Goal: Task Accomplishment & Management: Use online tool/utility

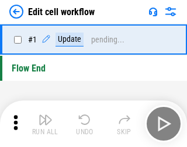
click at [43, 124] on img "button" at bounding box center [45, 120] width 14 height 14
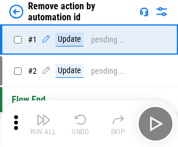
click at [43, 124] on img "button" at bounding box center [43, 120] width 14 height 14
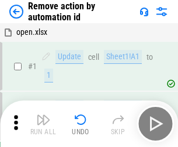
scroll to position [43, 0]
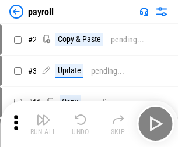
click at [43, 124] on img "button" at bounding box center [43, 120] width 14 height 14
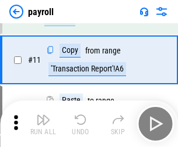
scroll to position [85, 0]
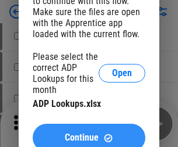
click at [89, 133] on span "Continue" at bounding box center [82, 137] width 34 height 9
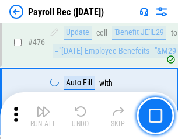
scroll to position [6213, 0]
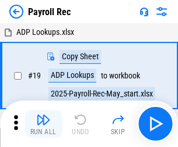
click at [43, 124] on img "button" at bounding box center [43, 120] width 14 height 14
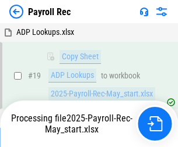
scroll to position [71, 0]
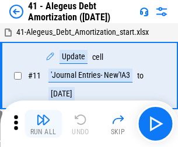
click at [43, 124] on img "button" at bounding box center [43, 120] width 14 height 14
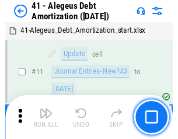
scroll to position [144, 0]
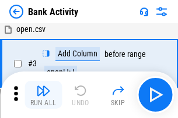
click at [43, 95] on img "button" at bounding box center [43, 91] width 14 height 14
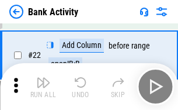
scroll to position [312, 0]
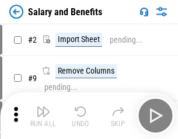
scroll to position [16, 0]
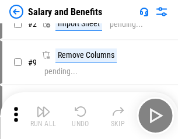
click at [43, 115] on img "button" at bounding box center [43, 111] width 14 height 14
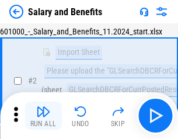
click at [43, 115] on img "button" at bounding box center [43, 111] width 14 height 14
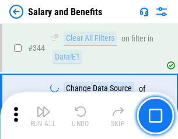
scroll to position [5459, 0]
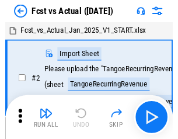
scroll to position [15, 0]
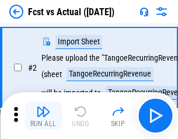
click at [43, 115] on img "button" at bounding box center [43, 111] width 14 height 14
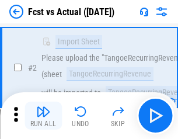
click at [43, 115] on img "button" at bounding box center [43, 111] width 14 height 14
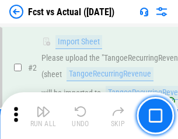
scroll to position [109, 0]
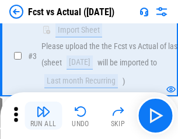
click at [43, 115] on img "button" at bounding box center [43, 111] width 14 height 14
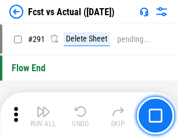
scroll to position [5518, 0]
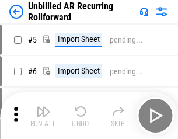
click at [43, 115] on img "button" at bounding box center [43, 111] width 14 height 14
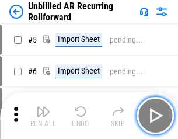
scroll to position [25, 0]
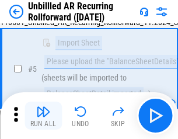
click at [43, 115] on img "button" at bounding box center [43, 111] width 14 height 14
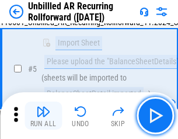
scroll to position [110, 0]
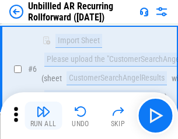
click at [43, 115] on img "button" at bounding box center [43, 111] width 14 height 14
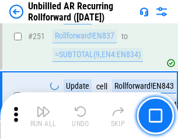
scroll to position [3960, 0]
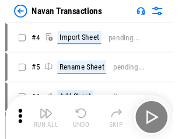
scroll to position [19, 0]
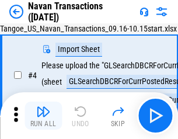
click at [43, 115] on img "button" at bounding box center [43, 111] width 14 height 14
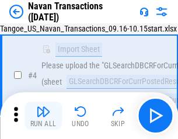
click at [43, 115] on img "button" at bounding box center [43, 111] width 14 height 14
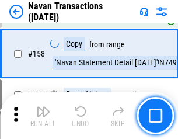
scroll to position [3780, 0]
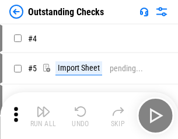
click at [43, 115] on img "button" at bounding box center [43, 111] width 14 height 14
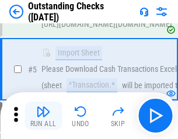
click at [43, 115] on img "button" at bounding box center [43, 111] width 14 height 14
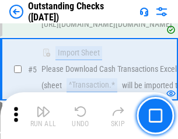
scroll to position [122, 0]
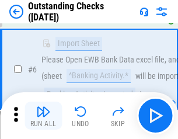
click at [43, 115] on img "button" at bounding box center [43, 111] width 14 height 14
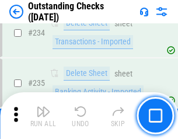
scroll to position [3540, 0]
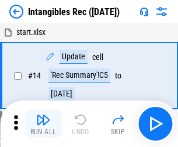
click at [43, 124] on img "button" at bounding box center [43, 120] width 14 height 14
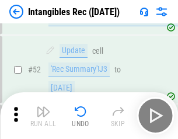
scroll to position [454, 0]
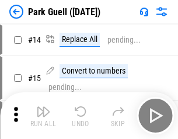
click at [43, 115] on img "button" at bounding box center [43, 111] width 14 height 14
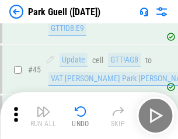
scroll to position [1458, 0]
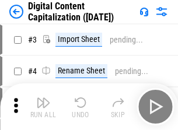
click at [43, 98] on img "button" at bounding box center [43, 103] width 14 height 14
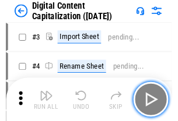
scroll to position [34, 0]
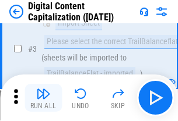
click at [43, 98] on img "button" at bounding box center [43, 94] width 14 height 14
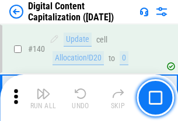
scroll to position [1236, 0]
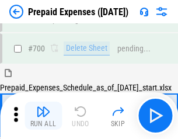
click at [43, 115] on img "button" at bounding box center [43, 111] width 14 height 14
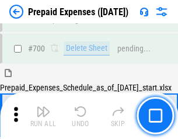
scroll to position [3137, 0]
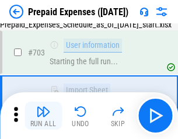
click at [43, 115] on img "button" at bounding box center [43, 111] width 14 height 14
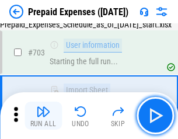
scroll to position [3206, 0]
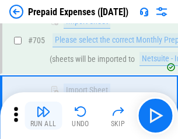
click at [43, 115] on img "button" at bounding box center [43, 111] width 14 height 14
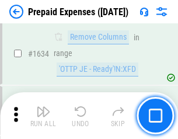
scroll to position [11351, 0]
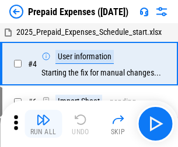
click at [43, 124] on img "button" at bounding box center [43, 120] width 14 height 14
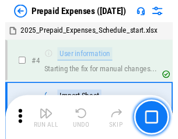
scroll to position [51, 0]
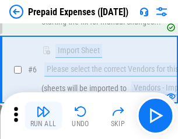
click at [43, 115] on img "button" at bounding box center [43, 111] width 14 height 14
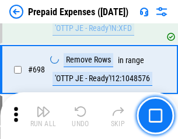
scroll to position [4060, 0]
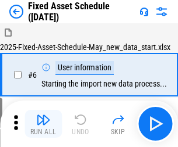
click at [43, 124] on img "button" at bounding box center [43, 120] width 14 height 14
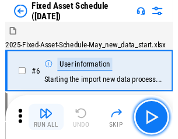
scroll to position [63, 0]
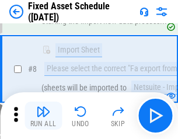
click at [43, 115] on img "button" at bounding box center [43, 111] width 14 height 14
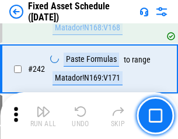
scroll to position [3611, 0]
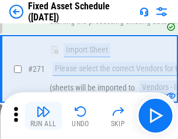
click at [43, 115] on img "button" at bounding box center [43, 111] width 14 height 14
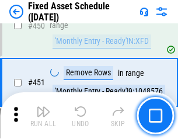
scroll to position [5212, 0]
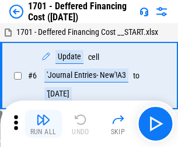
click at [43, 124] on img "button" at bounding box center [43, 120] width 14 height 14
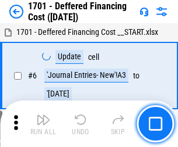
scroll to position [140, 0]
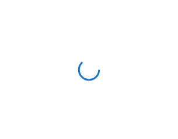
scroll to position [2, 0]
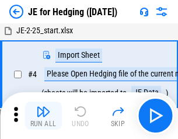
click at [43, 115] on img "button" at bounding box center [43, 111] width 14 height 14
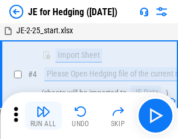
click at [43, 115] on img "button" at bounding box center [43, 111] width 14 height 14
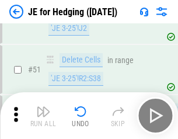
scroll to position [755, 0]
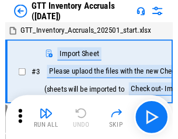
scroll to position [2, 0]
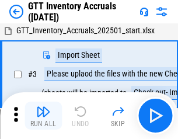
click at [43, 115] on img "button" at bounding box center [43, 111] width 14 height 14
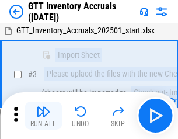
click at [43, 115] on img "button" at bounding box center [43, 111] width 14 height 14
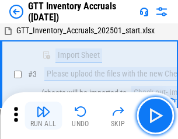
scroll to position [75, 0]
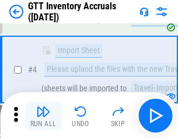
click at [43, 115] on img "button" at bounding box center [43, 111] width 14 height 14
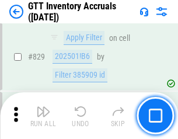
scroll to position [8849, 0]
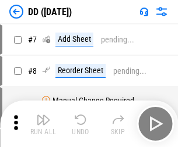
click at [43, 124] on img "button" at bounding box center [43, 120] width 14 height 14
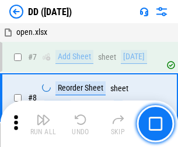
scroll to position [113, 0]
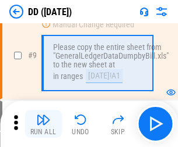
click at [43, 124] on img "button" at bounding box center [43, 120] width 14 height 14
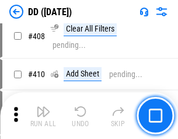
scroll to position [5216, 0]
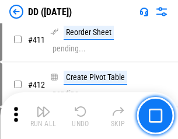
click at [43, 115] on img "button" at bounding box center [43, 111] width 14 height 14
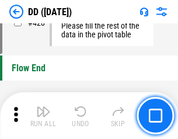
scroll to position [5580, 0]
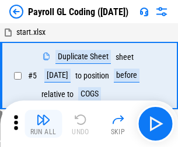
click at [43, 124] on img "button" at bounding box center [43, 120] width 14 height 14
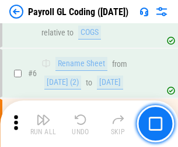
scroll to position [140, 0]
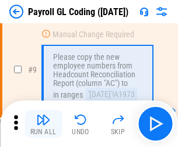
click at [43, 124] on img "button" at bounding box center [43, 120] width 14 height 14
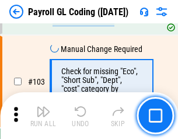
scroll to position [2735, 0]
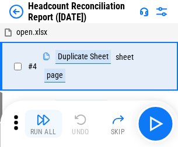
click at [43, 124] on img "button" at bounding box center [43, 120] width 14 height 14
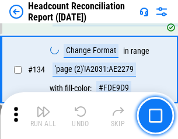
scroll to position [1401, 0]
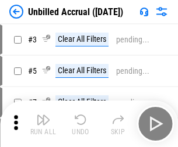
click at [43, 124] on img "button" at bounding box center [43, 120] width 14 height 14
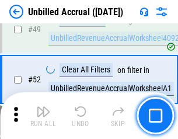
scroll to position [1057, 0]
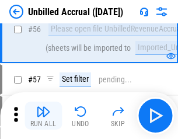
click at [43, 115] on img "button" at bounding box center [43, 111] width 14 height 14
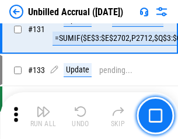
scroll to position [3473, 0]
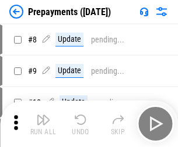
click at [43, 124] on img "button" at bounding box center [43, 120] width 14 height 14
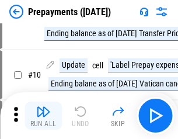
scroll to position [73, 0]
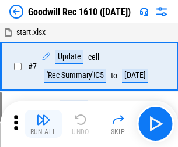
click at [43, 124] on img "button" at bounding box center [43, 120] width 14 height 14
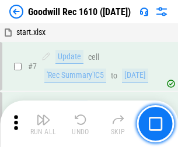
scroll to position [199, 0]
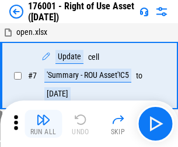
click at [43, 124] on img "button" at bounding box center [43, 120] width 14 height 14
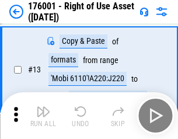
scroll to position [75, 0]
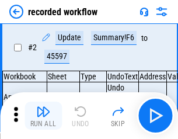
click at [43, 115] on img "button" at bounding box center [43, 111] width 14 height 14
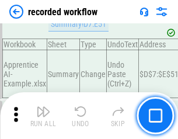
scroll to position [2535, 0]
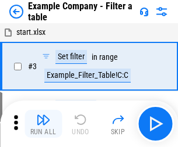
click at [43, 124] on img "button" at bounding box center [43, 120] width 14 height 14
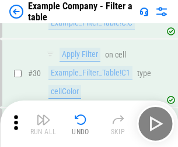
scroll to position [1067, 0]
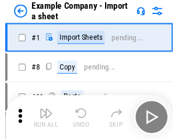
scroll to position [18, 0]
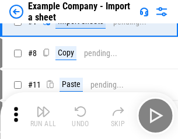
click at [43, 115] on img "button" at bounding box center [43, 111] width 14 height 14
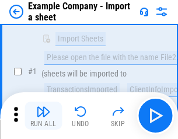
click at [43, 115] on img "button" at bounding box center [43, 111] width 14 height 14
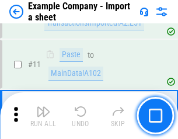
scroll to position [258, 0]
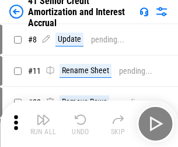
click at [43, 115] on img "button" at bounding box center [43, 120] width 14 height 14
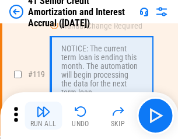
click at [43, 115] on img "button" at bounding box center [43, 111] width 14 height 14
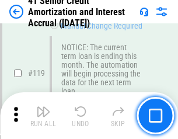
scroll to position [1100, 0]
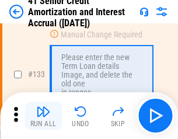
click at [43, 115] on img "button" at bounding box center [43, 111] width 14 height 14
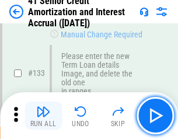
scroll to position [1218, 0]
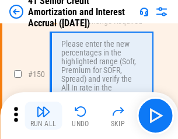
click at [43, 115] on img "button" at bounding box center [43, 111] width 14 height 14
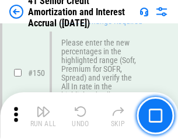
scroll to position [1341, 0]
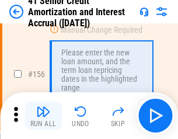
click at [43, 115] on img "button" at bounding box center [43, 111] width 14 height 14
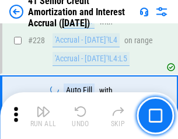
scroll to position [2611, 0]
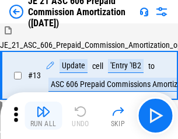
click at [43, 115] on img "button" at bounding box center [43, 111] width 14 height 14
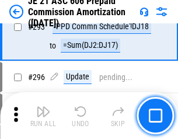
scroll to position [2145, 0]
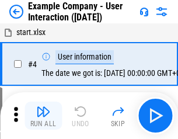
click at [43, 115] on img "button" at bounding box center [43, 111] width 14 height 14
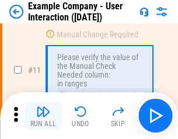
click at [43, 115] on img "button" at bounding box center [43, 111] width 14 height 14
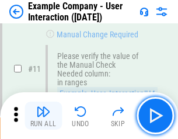
scroll to position [252, 0]
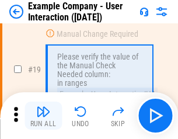
click at [43, 115] on img "button" at bounding box center [43, 111] width 14 height 14
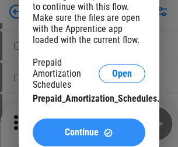
click at [89, 133] on span "Continue" at bounding box center [82, 132] width 34 height 9
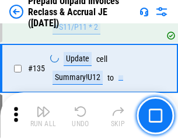
scroll to position [1511, 0]
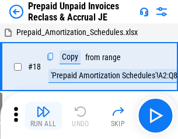
click at [43, 115] on img "button" at bounding box center [43, 111] width 14 height 14
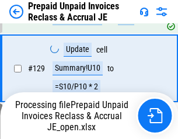
scroll to position [1452, 0]
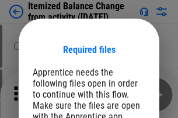
scroll to position [103, 0]
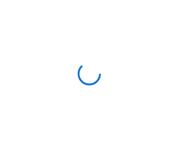
scroll to position [5, 0]
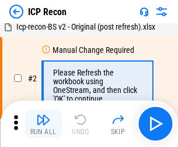
click at [43, 124] on img "button" at bounding box center [43, 120] width 14 height 14
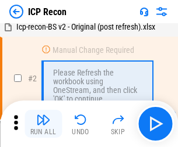
click at [43, 124] on img "button" at bounding box center [43, 120] width 14 height 14
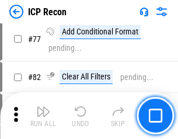
scroll to position [1048, 0]
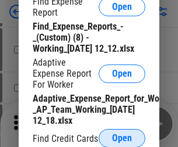
click at [122, 138] on span "Open" at bounding box center [122, 138] width 20 height 9
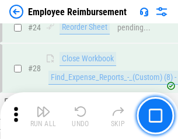
scroll to position [545, 0]
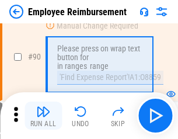
click at [43, 115] on img "button" at bounding box center [43, 111] width 14 height 14
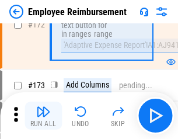
click at [43, 115] on img "button" at bounding box center [43, 111] width 14 height 14
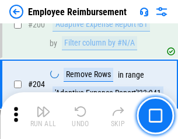
scroll to position [2950, 0]
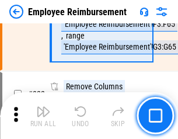
click at [43, 115] on img "button" at bounding box center [43, 111] width 14 height 14
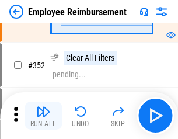
click at [43, 115] on img "button" at bounding box center [43, 111] width 14 height 14
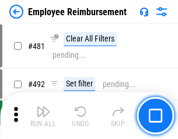
scroll to position [7128, 0]
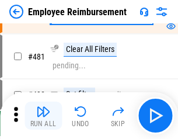
click at [43, 115] on img "button" at bounding box center [43, 111] width 14 height 14
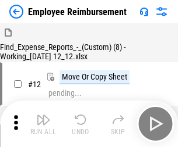
scroll to position [40, 0]
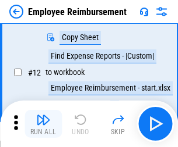
click at [43, 124] on img "button" at bounding box center [43, 120] width 14 height 14
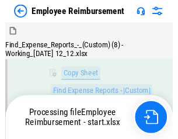
scroll to position [237, 0]
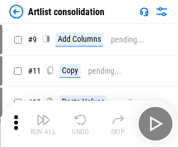
click at [43, 124] on img "button" at bounding box center [43, 120] width 14 height 14
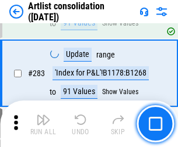
scroll to position [4822, 0]
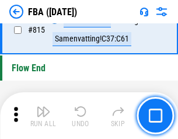
scroll to position [10436, 0]
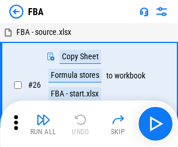
scroll to position [12, 0]
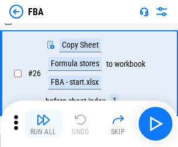
click at [43, 124] on img "button" at bounding box center [43, 120] width 14 height 14
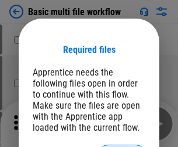
scroll to position [16, 0]
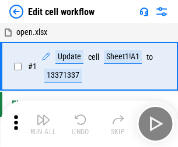
click at [43, 124] on img "button" at bounding box center [43, 120] width 14 height 14
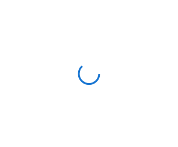
scroll to position [4, 0]
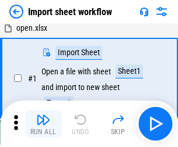
click at [43, 124] on img "button" at bounding box center [43, 120] width 14 height 14
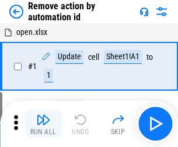
click at [43, 124] on img "button" at bounding box center [43, 120] width 14 height 14
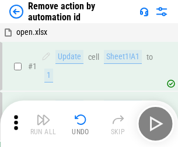
scroll to position [43, 0]
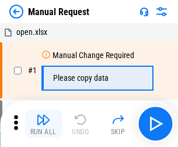
click at [43, 124] on img "button" at bounding box center [43, 120] width 14 height 14
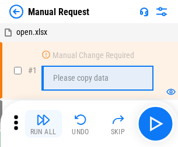
click at [43, 124] on img "button" at bounding box center [43, 120] width 14 height 14
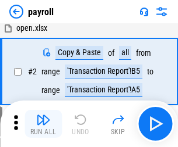
click at [43, 124] on img "button" at bounding box center [43, 120] width 14 height 14
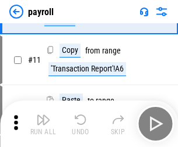
scroll to position [85, 0]
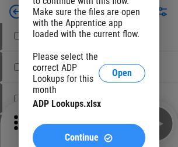
click at [89, 133] on span "Continue" at bounding box center [82, 137] width 34 height 9
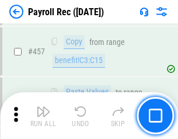
scroll to position [6213, 0]
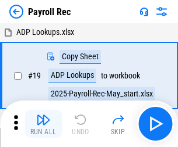
click at [43, 124] on img "button" at bounding box center [43, 120] width 14 height 14
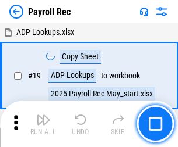
scroll to position [71, 0]
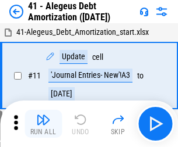
click at [43, 124] on img "button" at bounding box center [43, 120] width 14 height 14
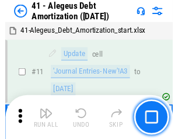
scroll to position [144, 0]
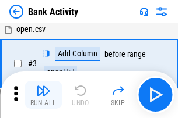
click at [43, 95] on img "button" at bounding box center [43, 91] width 14 height 14
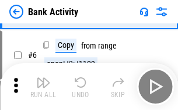
scroll to position [62, 0]
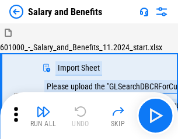
scroll to position [16, 0]
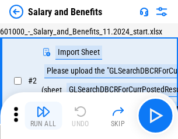
click at [43, 115] on img "button" at bounding box center [43, 111] width 14 height 14
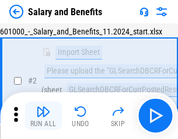
click at [43, 115] on img "button" at bounding box center [43, 111] width 14 height 14
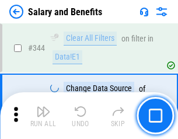
scroll to position [5459, 0]
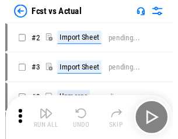
scroll to position [15, 0]
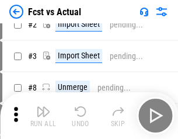
click at [43, 115] on img "button" at bounding box center [43, 111] width 14 height 14
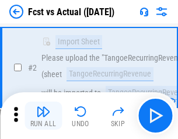
click at [43, 115] on img "button" at bounding box center [43, 111] width 14 height 14
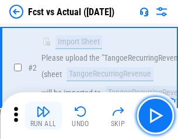
scroll to position [109, 0]
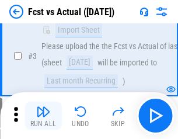
click at [43, 115] on img "button" at bounding box center [43, 111] width 14 height 14
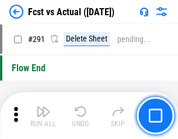
scroll to position [5518, 0]
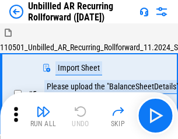
scroll to position [25, 0]
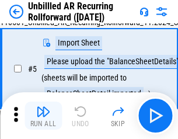
click at [43, 115] on img "button" at bounding box center [43, 111] width 14 height 14
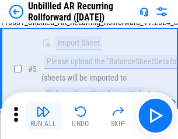
click at [43, 115] on img "button" at bounding box center [43, 111] width 14 height 14
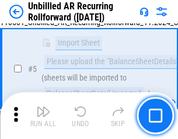
scroll to position [110, 0]
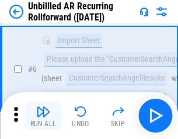
click at [43, 115] on img "button" at bounding box center [43, 111] width 14 height 14
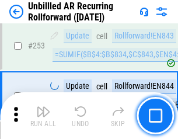
scroll to position [3960, 0]
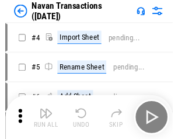
scroll to position [19, 0]
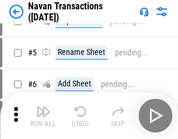
click at [43, 115] on img "button" at bounding box center [43, 111] width 14 height 14
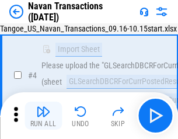
click at [43, 115] on img "button" at bounding box center [43, 111] width 14 height 14
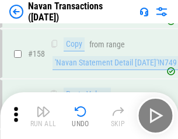
scroll to position [3780, 0]
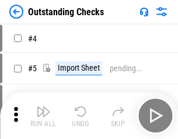
click at [43, 115] on img "button" at bounding box center [43, 111] width 14 height 14
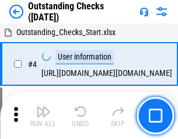
scroll to position [49, 0]
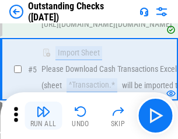
click at [43, 115] on img "button" at bounding box center [43, 111] width 14 height 14
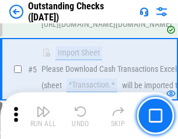
scroll to position [122, 0]
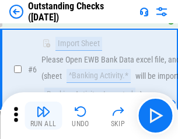
click at [43, 115] on img "button" at bounding box center [43, 111] width 14 height 14
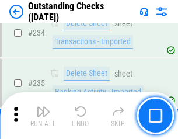
scroll to position [3540, 0]
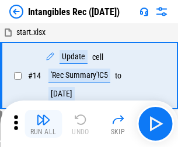
click at [43, 124] on img "button" at bounding box center [43, 120] width 14 height 14
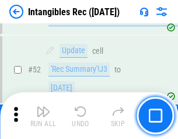
scroll to position [454, 0]
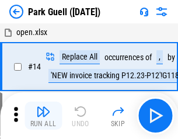
click at [43, 115] on img "button" at bounding box center [43, 111] width 14 height 14
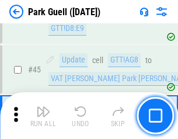
scroll to position [1458, 0]
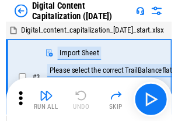
scroll to position [34, 0]
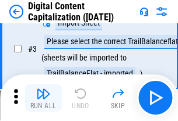
click at [43, 98] on img "button" at bounding box center [43, 94] width 14 height 14
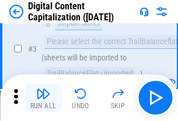
click at [43, 98] on img "button" at bounding box center [43, 94] width 14 height 14
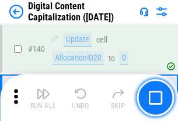
scroll to position [1236, 0]
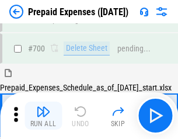
click at [43, 115] on img "button" at bounding box center [43, 111] width 14 height 14
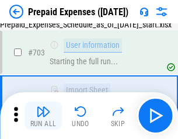
click at [43, 115] on img "button" at bounding box center [43, 111] width 14 height 14
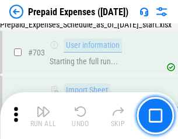
scroll to position [3206, 0]
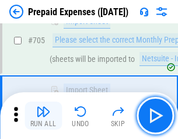
click at [43, 115] on img "button" at bounding box center [43, 111] width 14 height 14
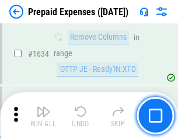
scroll to position [11351, 0]
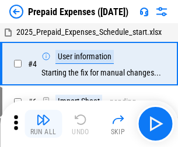
click at [43, 124] on img "button" at bounding box center [43, 120] width 14 height 14
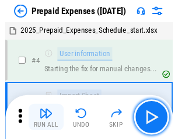
scroll to position [51, 0]
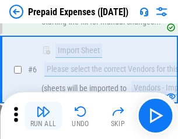
click at [43, 115] on img "button" at bounding box center [43, 111] width 14 height 14
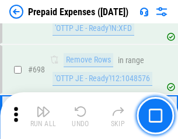
scroll to position [4060, 0]
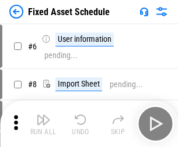
click at [43, 124] on img "button" at bounding box center [43, 120] width 14 height 14
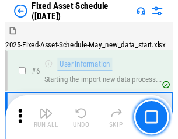
scroll to position [63, 0]
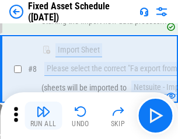
click at [43, 115] on img "button" at bounding box center [43, 111] width 14 height 14
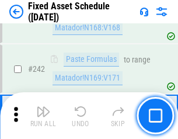
scroll to position [3611, 0]
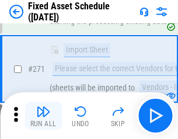
click at [43, 115] on img "button" at bounding box center [43, 111] width 14 height 14
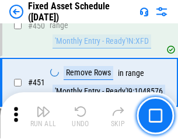
scroll to position [5212, 0]
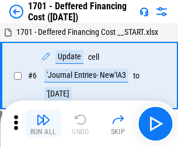
click at [43, 124] on img "button" at bounding box center [43, 120] width 14 height 14
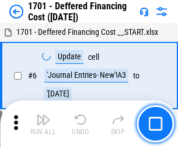
scroll to position [140, 0]
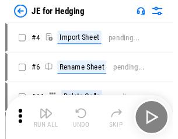
scroll to position [2, 0]
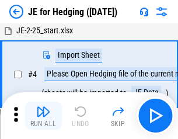
click at [43, 115] on img "button" at bounding box center [43, 111] width 14 height 14
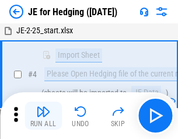
click at [43, 115] on img "button" at bounding box center [43, 111] width 14 height 14
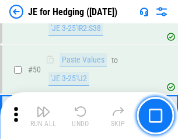
scroll to position [755, 0]
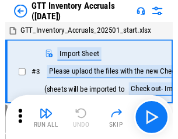
scroll to position [2, 0]
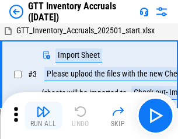
click at [43, 115] on img "button" at bounding box center [43, 111] width 14 height 14
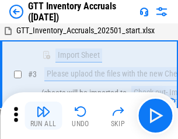
click at [43, 115] on img "button" at bounding box center [43, 111] width 14 height 14
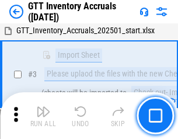
scroll to position [75, 0]
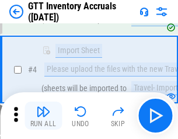
click at [43, 115] on img "button" at bounding box center [43, 111] width 14 height 14
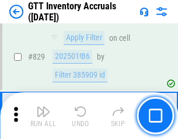
scroll to position [8849, 0]
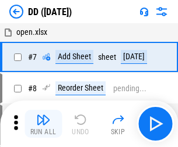
click at [43, 124] on img "button" at bounding box center [43, 120] width 14 height 14
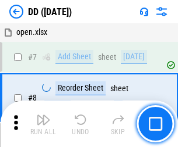
scroll to position [113, 0]
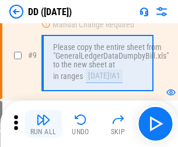
click at [43, 124] on img "button" at bounding box center [43, 120] width 14 height 14
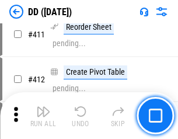
scroll to position [5216, 0]
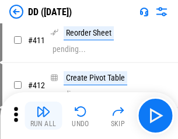
click at [43, 115] on img "button" at bounding box center [43, 111] width 14 height 14
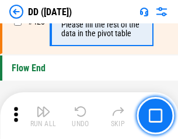
scroll to position [5580, 0]
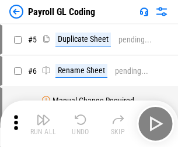
click at [43, 124] on img "button" at bounding box center [43, 120] width 14 height 14
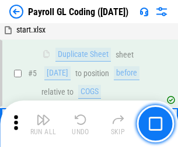
scroll to position [140, 0]
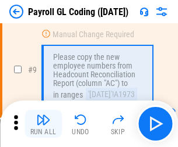
click at [43, 124] on img "button" at bounding box center [43, 120] width 14 height 14
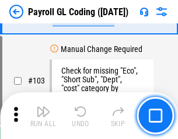
scroll to position [2735, 0]
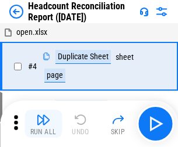
click at [43, 124] on img "button" at bounding box center [43, 120] width 14 height 14
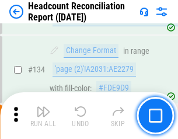
scroll to position [1401, 0]
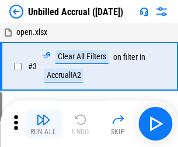
click at [43, 124] on img "button" at bounding box center [43, 120] width 14 height 14
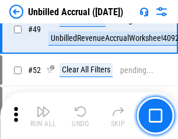
scroll to position [1057, 0]
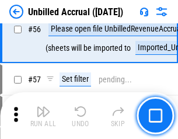
click at [43, 115] on img "button" at bounding box center [43, 111] width 14 height 14
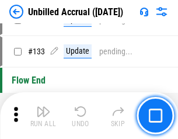
scroll to position [3473, 0]
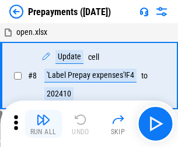
click at [43, 124] on img "button" at bounding box center [43, 120] width 14 height 14
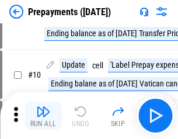
scroll to position [73, 0]
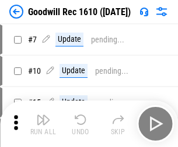
click at [43, 124] on img "button" at bounding box center [43, 120] width 14 height 14
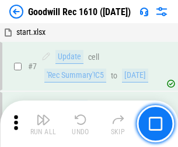
scroll to position [199, 0]
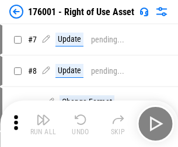
click at [43, 124] on img "button" at bounding box center [43, 120] width 14 height 14
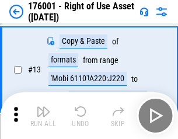
scroll to position [75, 0]
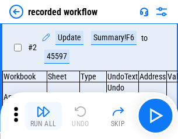
click at [43, 115] on img "button" at bounding box center [43, 111] width 14 height 14
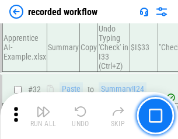
scroll to position [3644, 0]
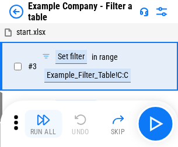
click at [43, 124] on img "button" at bounding box center [43, 120] width 14 height 14
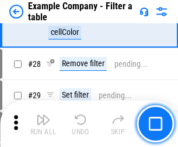
scroll to position [1067, 0]
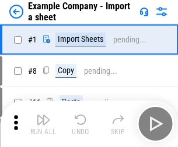
click at [43, 115] on img "button" at bounding box center [43, 120] width 14 height 14
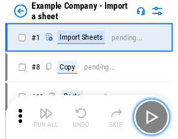
scroll to position [18, 0]
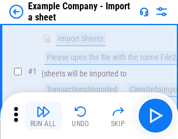
click at [43, 115] on img "button" at bounding box center [43, 111] width 14 height 14
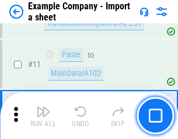
scroll to position [258, 0]
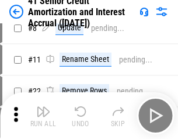
click at [43, 115] on img "button" at bounding box center [43, 111] width 14 height 14
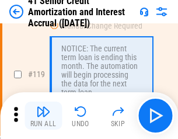
click at [43, 115] on img "button" at bounding box center [43, 111] width 14 height 14
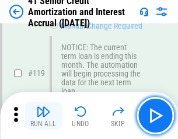
scroll to position [1100, 0]
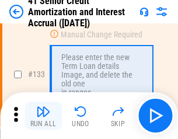
click at [43, 115] on img "button" at bounding box center [43, 111] width 14 height 14
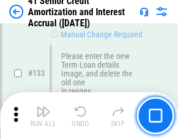
scroll to position [1218, 0]
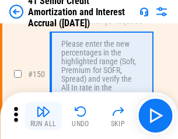
click at [43, 115] on img "button" at bounding box center [43, 111] width 14 height 14
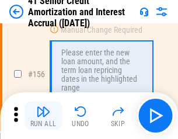
click at [43, 115] on img "button" at bounding box center [43, 111] width 14 height 14
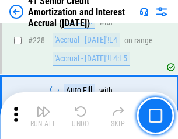
scroll to position [2611, 0]
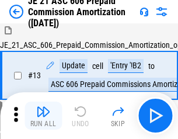
click at [43, 115] on img "button" at bounding box center [43, 111] width 14 height 14
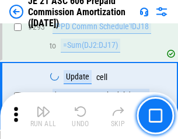
scroll to position [2145, 0]
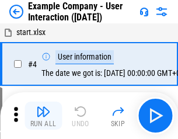
click at [43, 115] on img "button" at bounding box center [43, 111] width 14 height 14
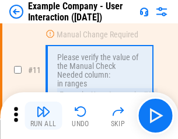
click at [43, 115] on img "button" at bounding box center [43, 111] width 14 height 14
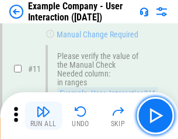
scroll to position [252, 0]
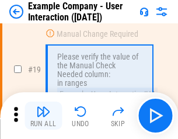
click at [43, 115] on img "button" at bounding box center [43, 111] width 14 height 14
